Goal: Navigation & Orientation: Understand site structure

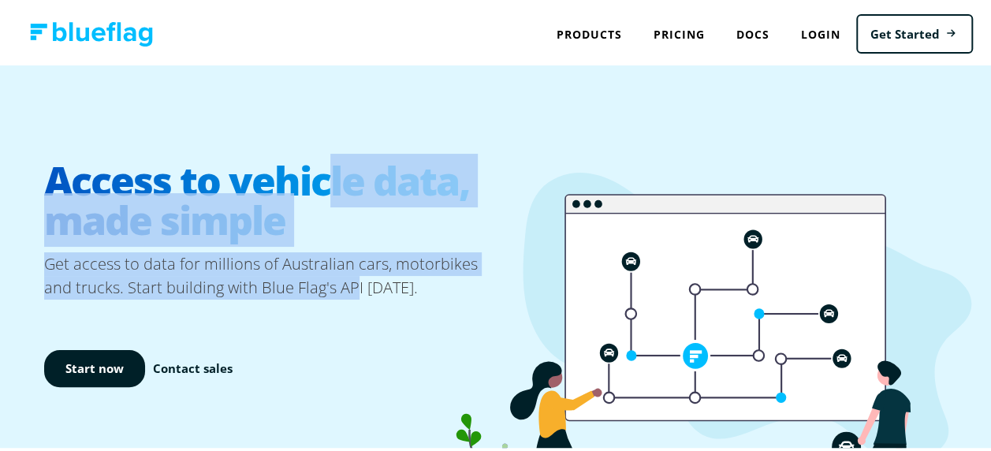
drag, startPoint x: 0, startPoint y: 0, endPoint x: 344, endPoint y: 288, distance: 449.3
click at [344, 288] on p "Get access to data for millions of Australian cars, motorbikes and trucks. Star…" at bounding box center [272, 273] width 457 height 47
click at [344, 251] on p "Get access to data for millions of Australian cars, motorbikes and trucks. Star…" at bounding box center [272, 273] width 457 height 47
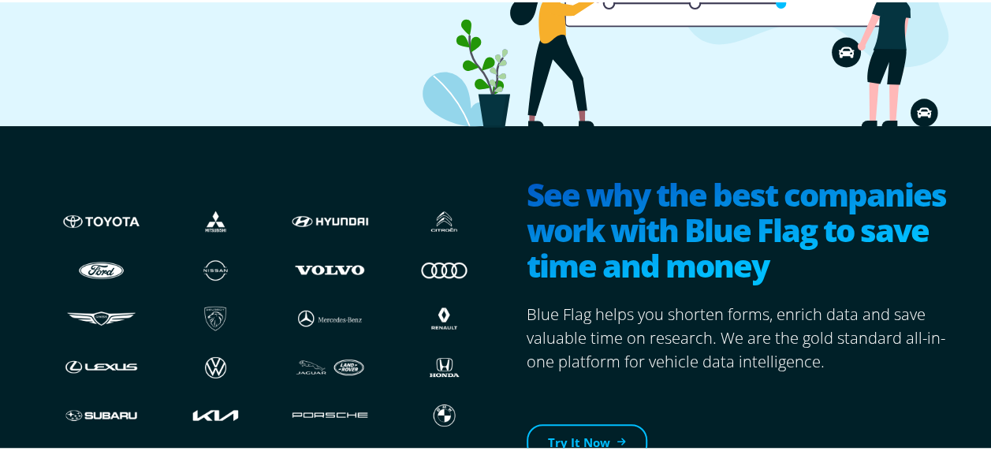
scroll to position [552, 0]
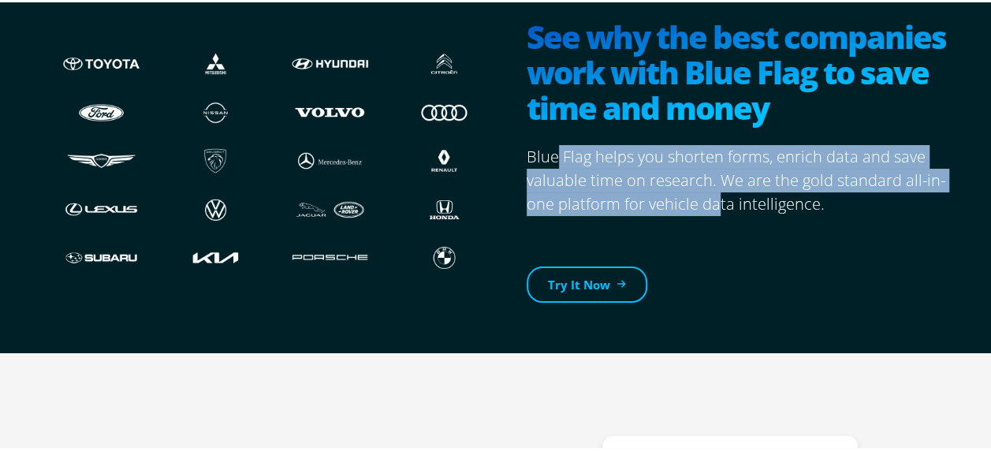
click at [710, 192] on p "Blue Flag helps you shorten forms, enrich data and save valuable time on resear…" at bounding box center [742, 178] width 432 height 71
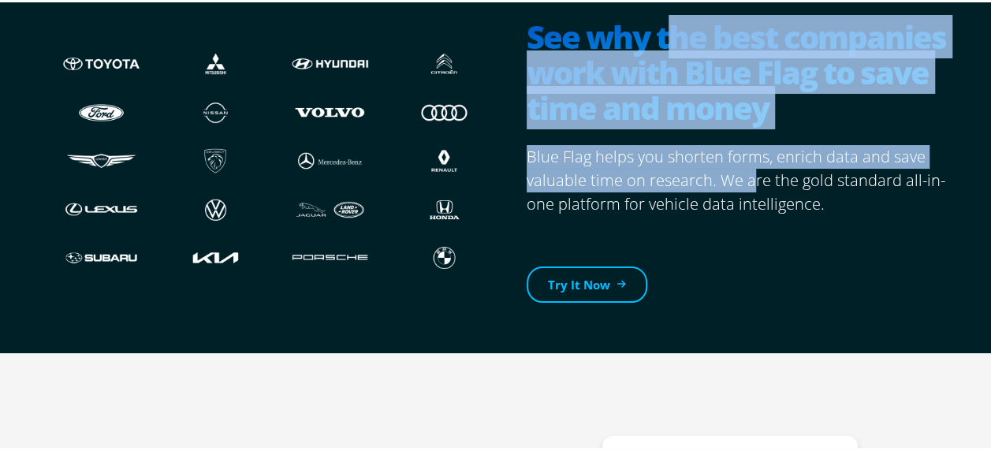
click at [747, 187] on section "See why the best companies work with Blue Flag to save time and money Blue Flag…" at bounding box center [729, 158] width 457 height 335
click at [747, 187] on p "Blue Flag helps you shorten forms, enrich data and save valuable time on resear…" at bounding box center [742, 178] width 432 height 71
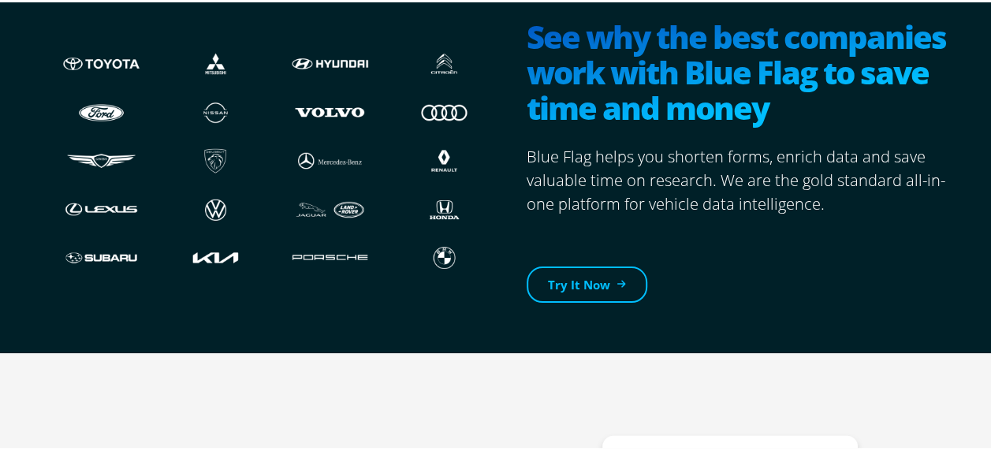
click at [761, 184] on p "Blue Flag helps you shorten forms, enrich data and save valuable time on resear…" at bounding box center [742, 178] width 432 height 71
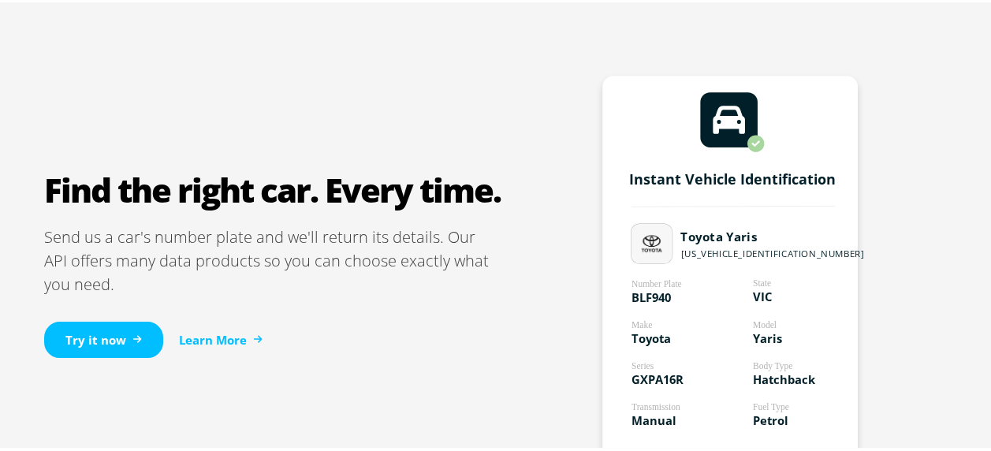
scroll to position [946, 0]
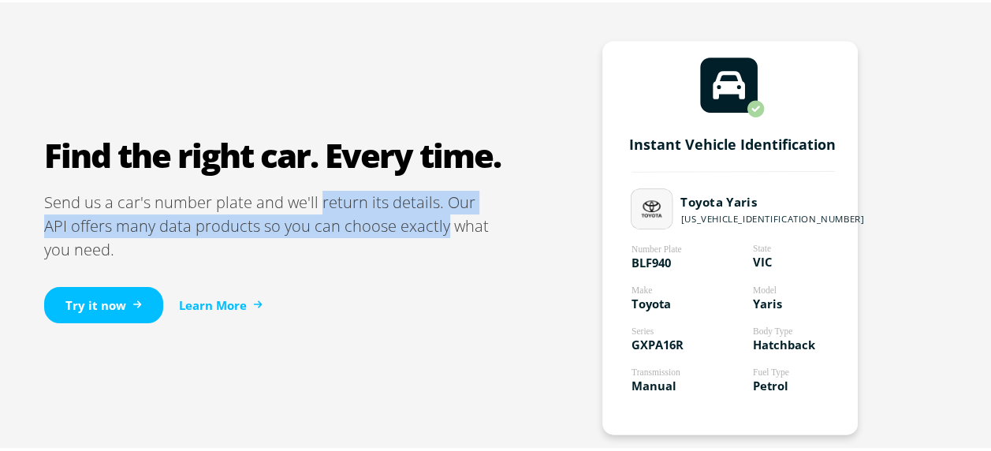
drag, startPoint x: 312, startPoint y: 202, endPoint x: 413, endPoint y: 230, distance: 104.8
click at [413, 230] on p "Send us a car's number plate and we'll return its details. Our API offers many …" at bounding box center [272, 223] width 457 height 71
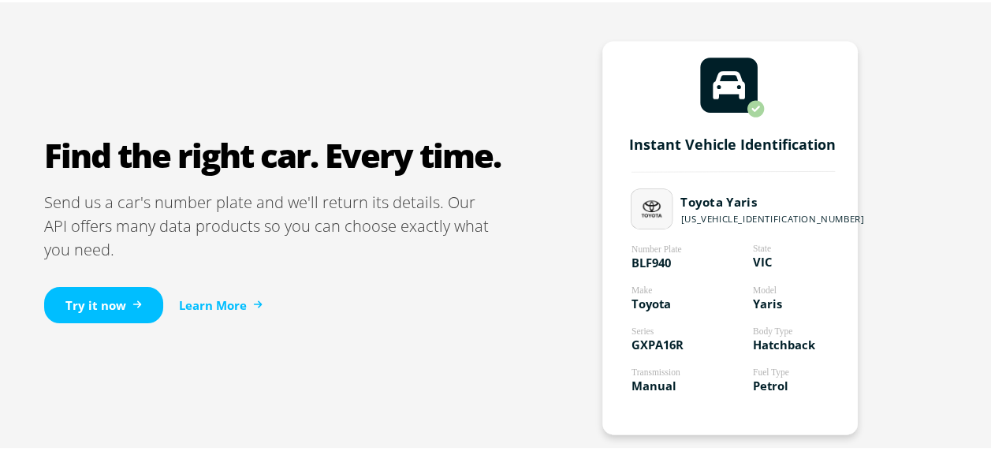
click at [333, 248] on p "Send us a car's number plate and we'll return its details. Our API offers many …" at bounding box center [272, 223] width 457 height 71
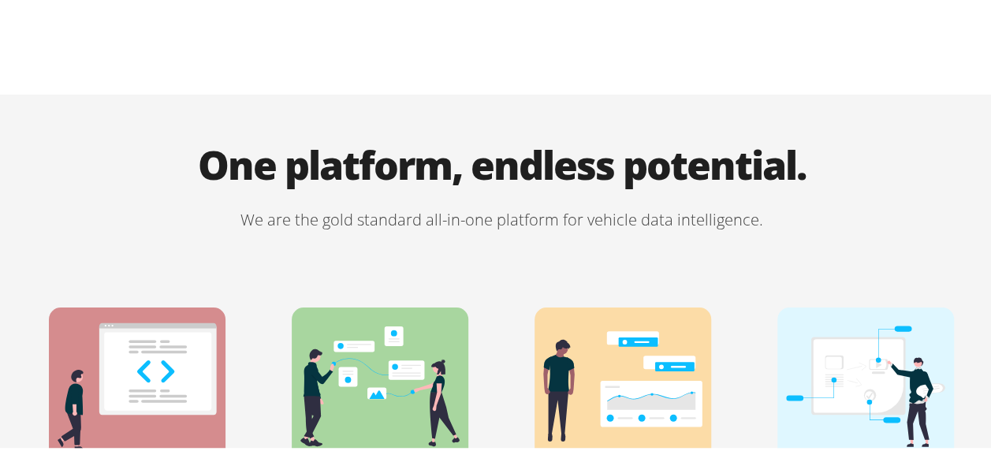
scroll to position [3232, 0]
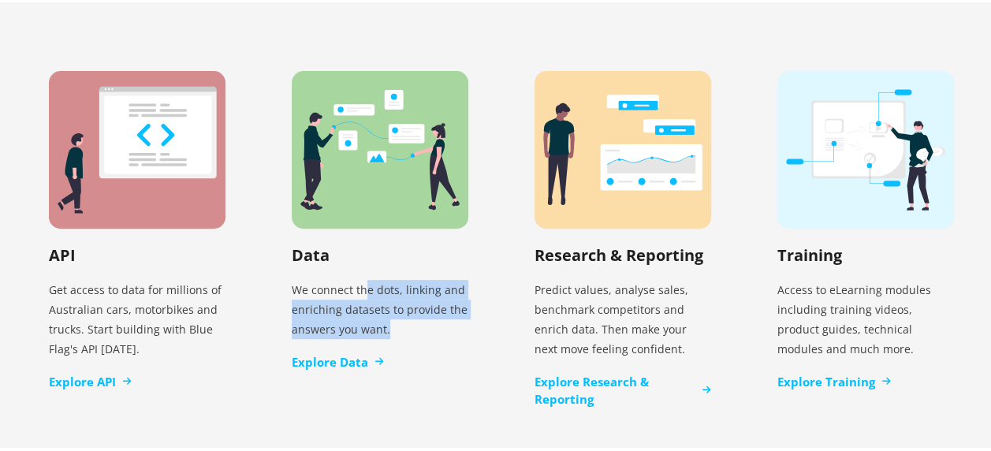
drag, startPoint x: 359, startPoint y: 262, endPoint x: 416, endPoint y: 303, distance: 70.5
click at [416, 303] on p "We connect the dots, linking and enriching datasets to provide the answers you …" at bounding box center [380, 307] width 177 height 72
click at [337, 351] on link "Explore Data" at bounding box center [338, 360] width 92 height 18
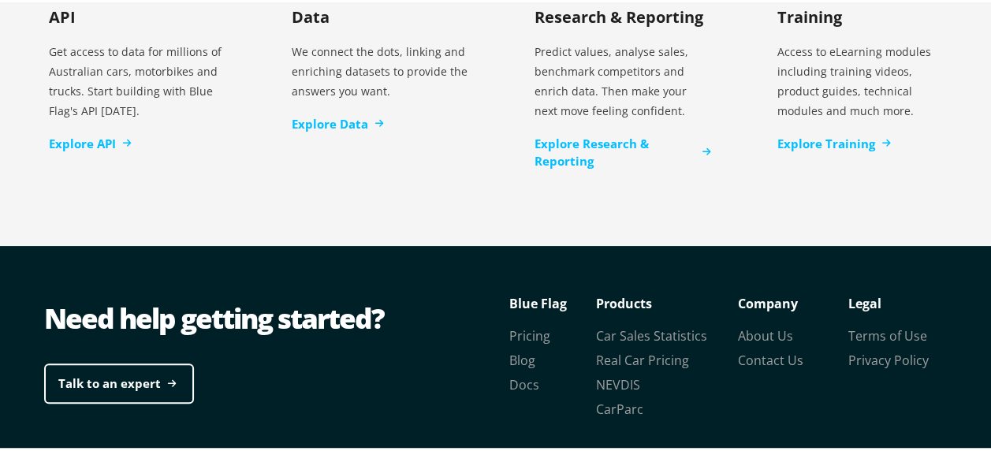
scroll to position [3449, 0]
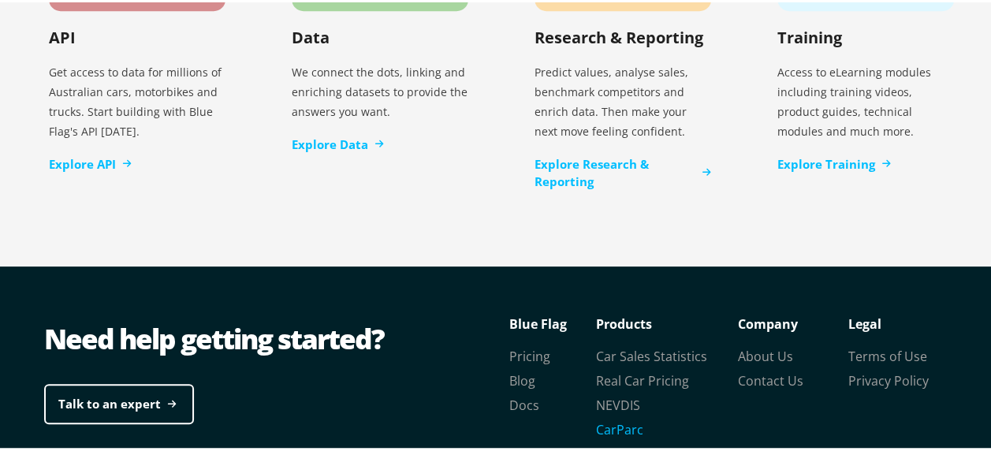
click at [620, 419] on link "CarParc" at bounding box center [619, 427] width 47 height 17
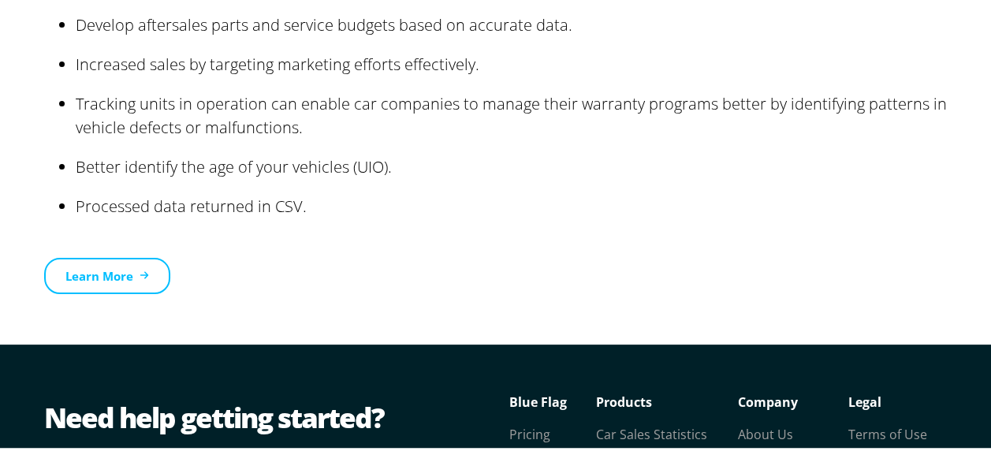
scroll to position [2807, 0]
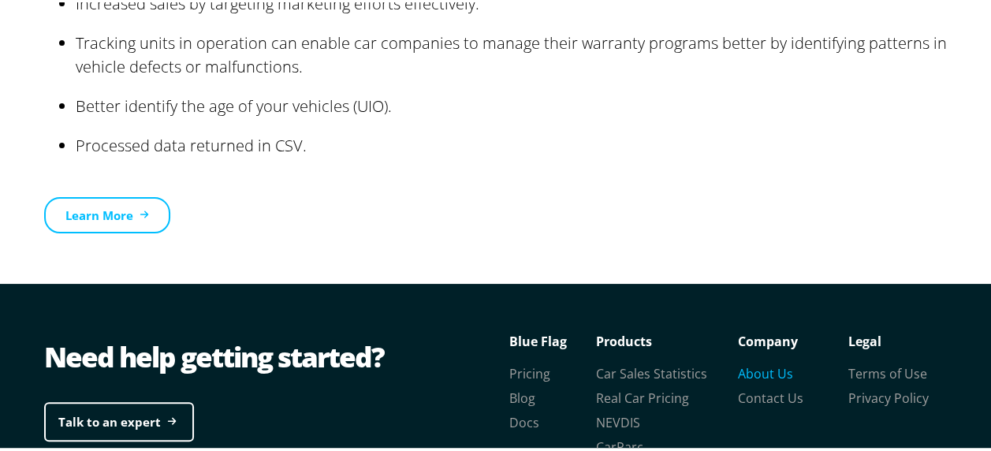
click at [750, 363] on link "About Us" at bounding box center [765, 371] width 55 height 17
